Goal: Check status

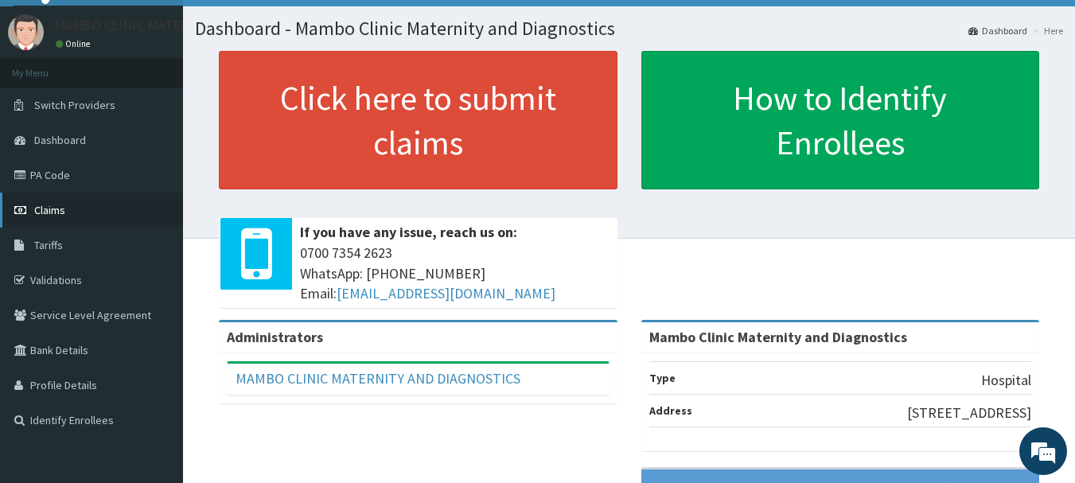
click at [54, 208] on span "Claims" at bounding box center [49, 210] width 31 height 14
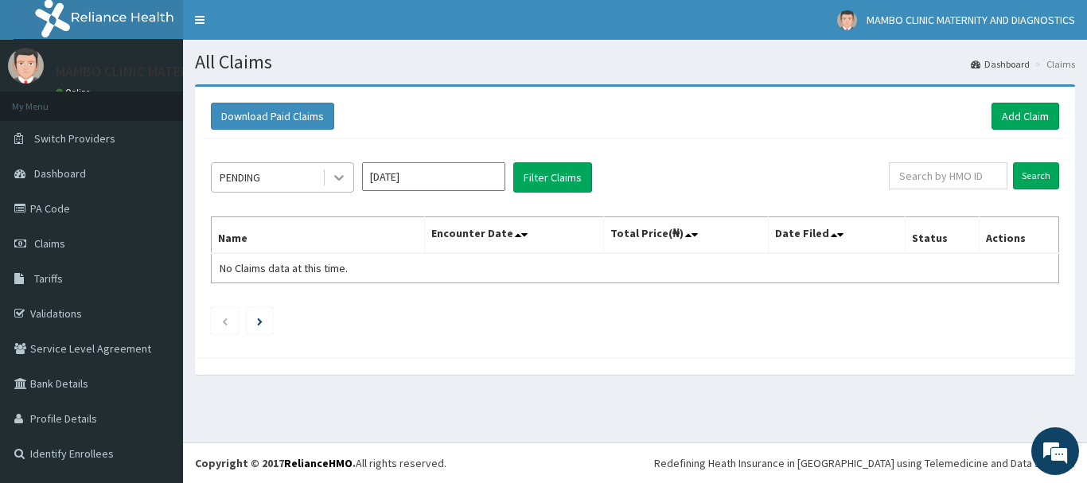
click at [336, 183] on icon at bounding box center [339, 177] width 16 height 16
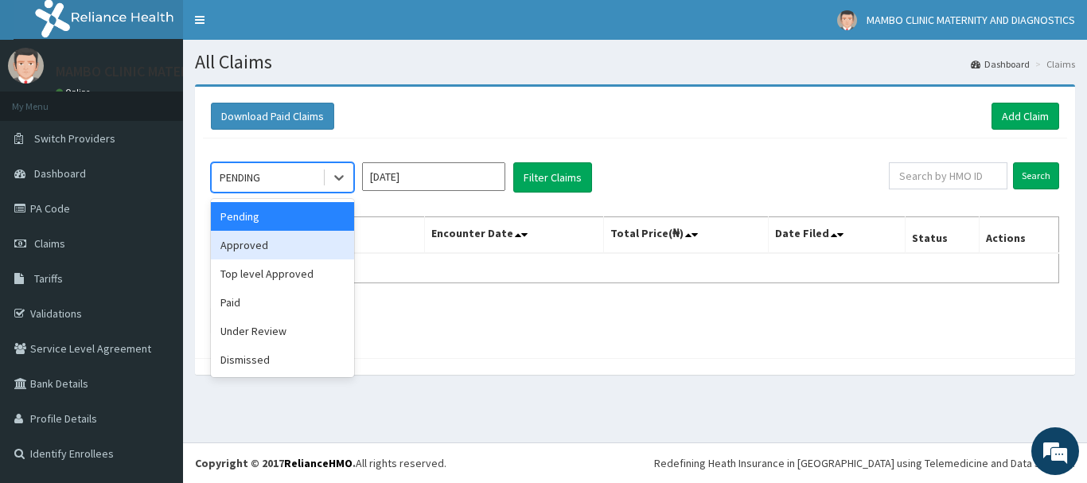
click at [287, 247] on div "Approved" at bounding box center [282, 245] width 143 height 29
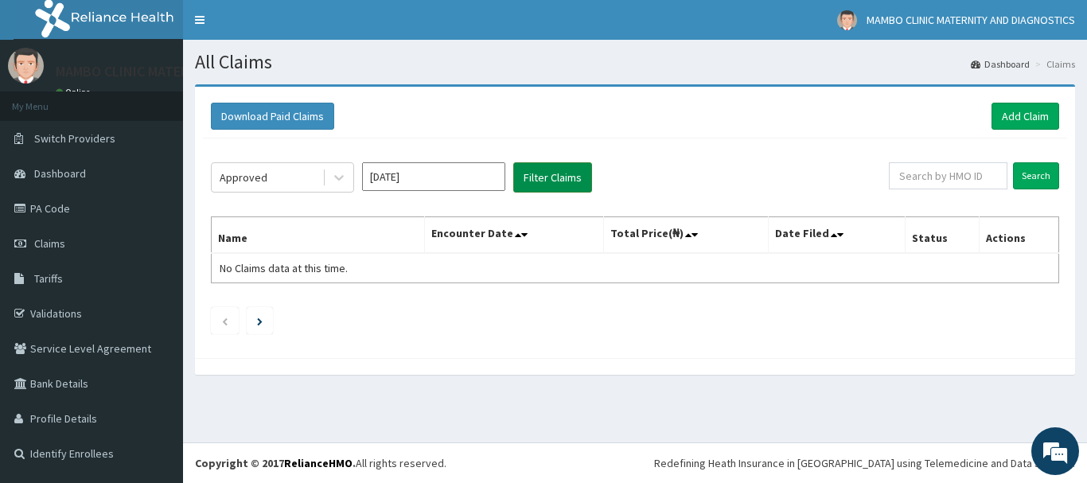
click at [556, 179] on button "Filter Claims" at bounding box center [552, 177] width 79 height 30
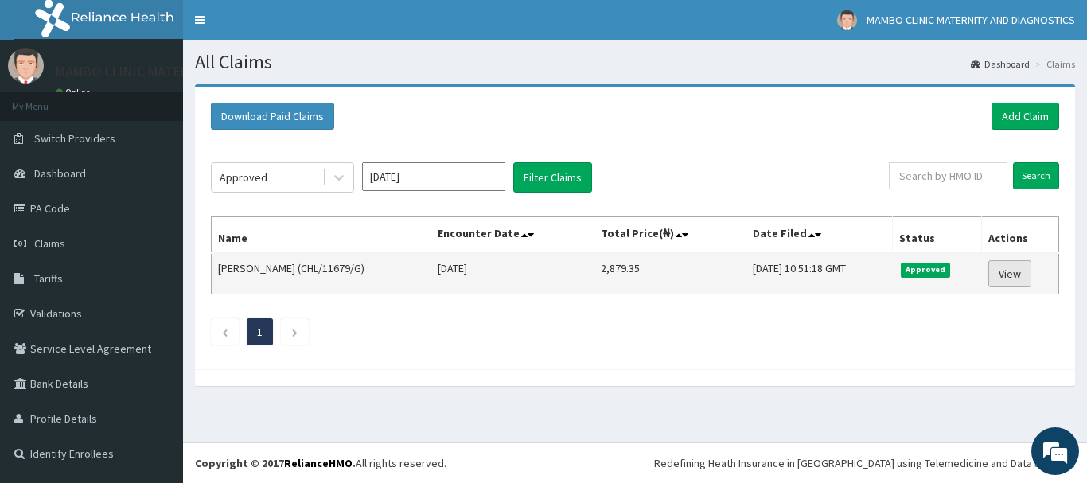
click at [1007, 267] on link "View" at bounding box center [1009, 273] width 43 height 27
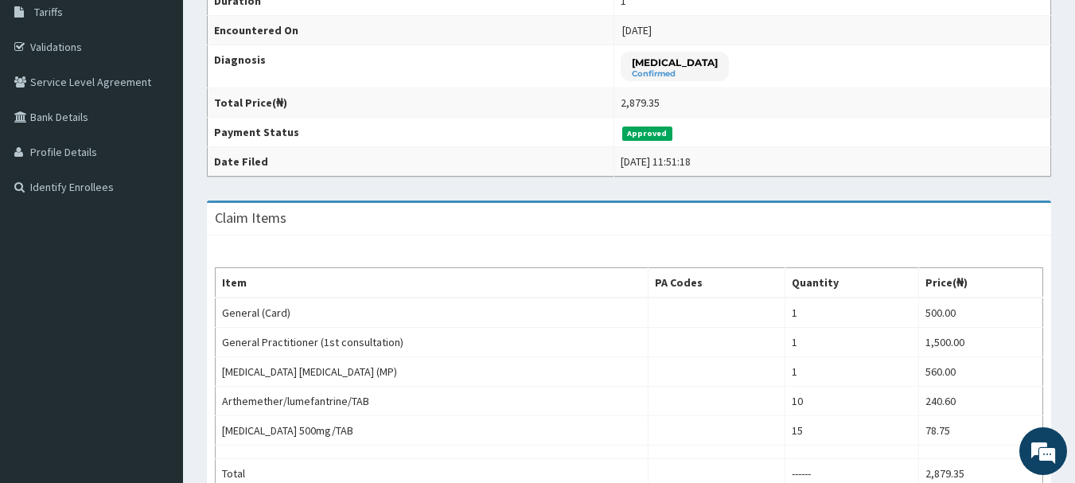
scroll to position [28, 0]
